Goal: Task Accomplishment & Management: Complete application form

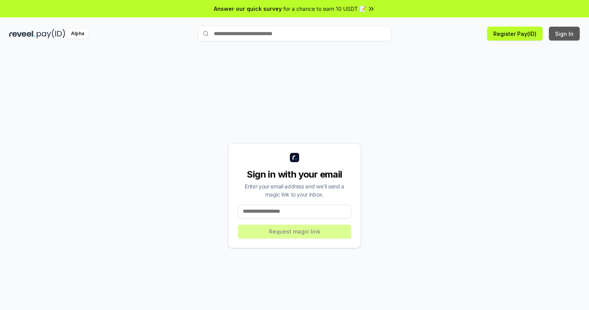
click at [564, 34] on button "Sign In" at bounding box center [564, 34] width 31 height 14
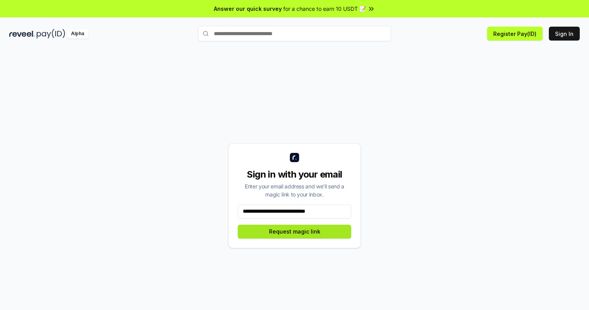
type input "**********"
click at [294, 231] on button "Request magic link" at bounding box center [294, 232] width 113 height 14
